Goal: Task Accomplishment & Management: Complete application form

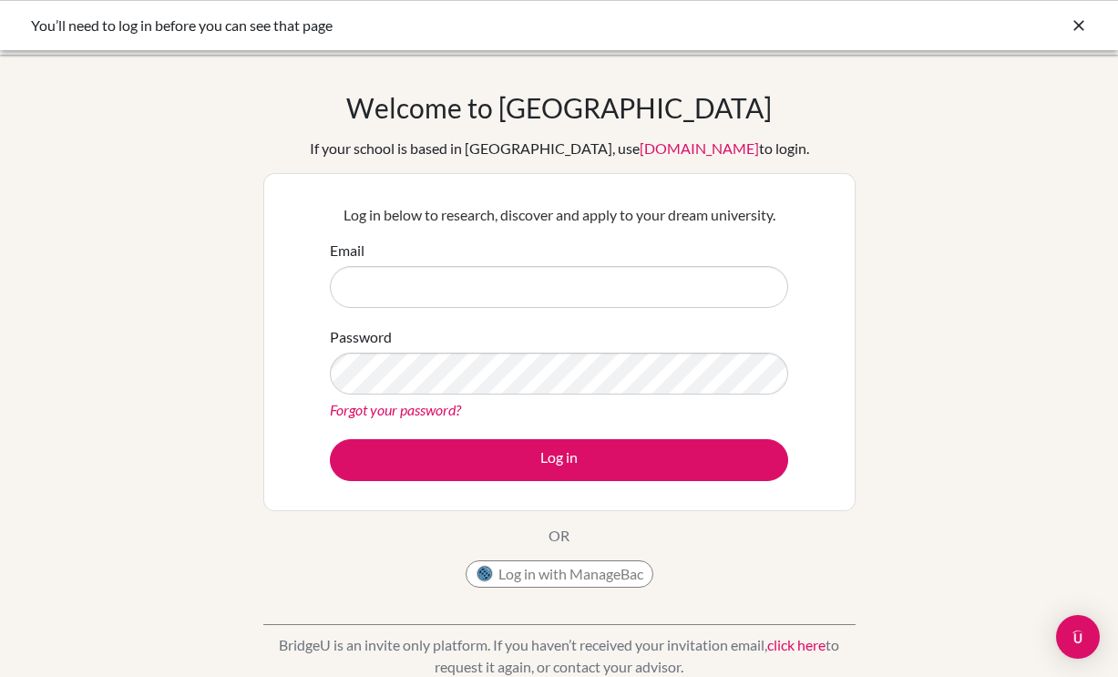
click at [524, 285] on input "Email" at bounding box center [559, 287] width 458 height 42
type input "[PERSON_NAME][EMAIL_ADDRESS][DOMAIN_NAME]"
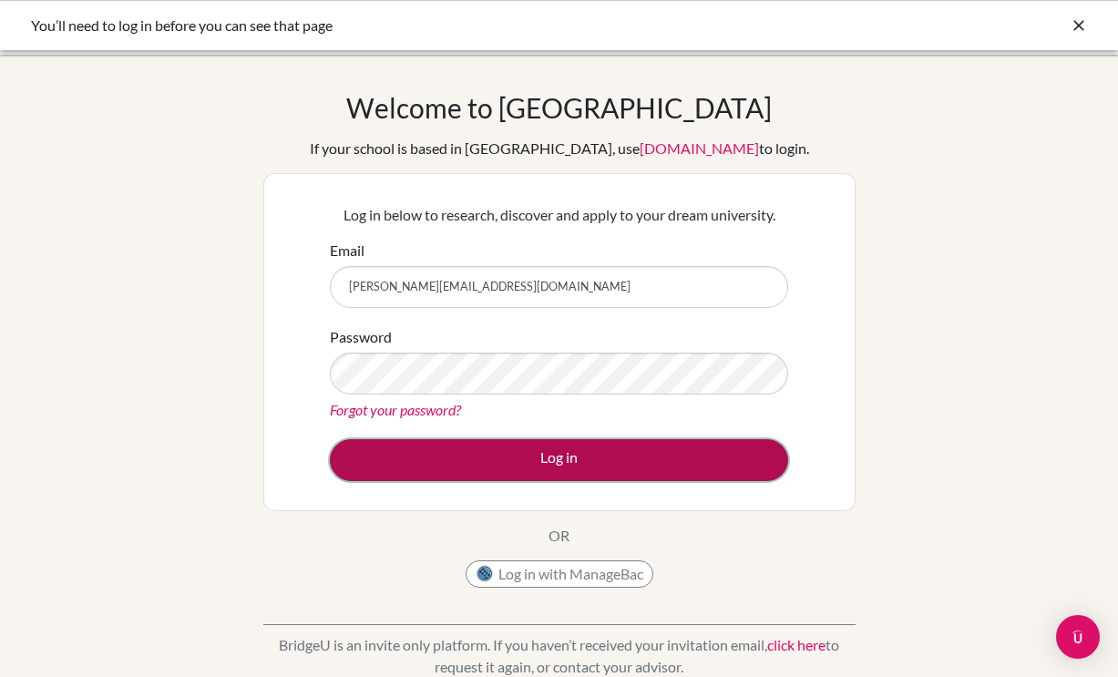
click at [543, 464] on button "Log in" at bounding box center [559, 460] width 458 height 42
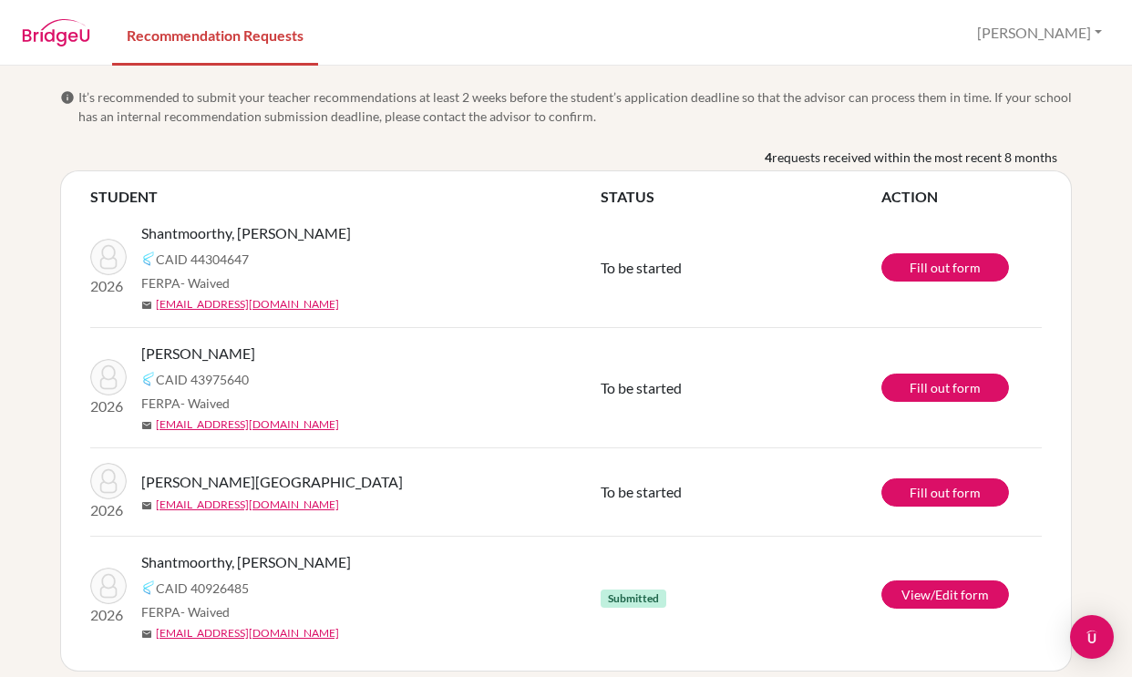
scroll to position [16, 0]
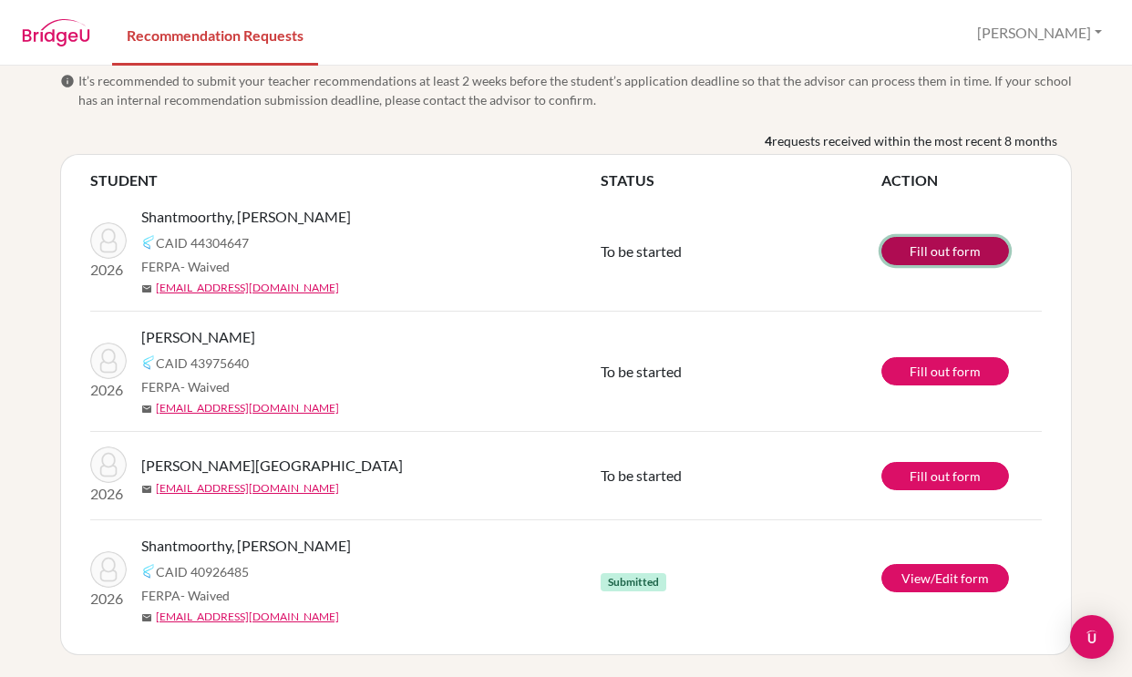
click at [930, 254] on link "Fill out form" at bounding box center [945, 251] width 128 height 28
